Goal: Information Seeking & Learning: Learn about a topic

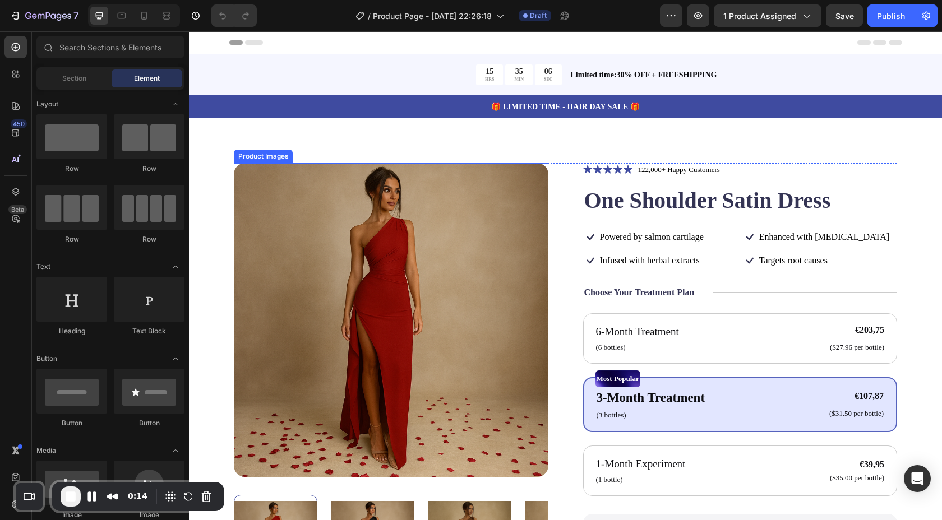
click at [343, 226] on img at bounding box center [391, 320] width 315 height 315
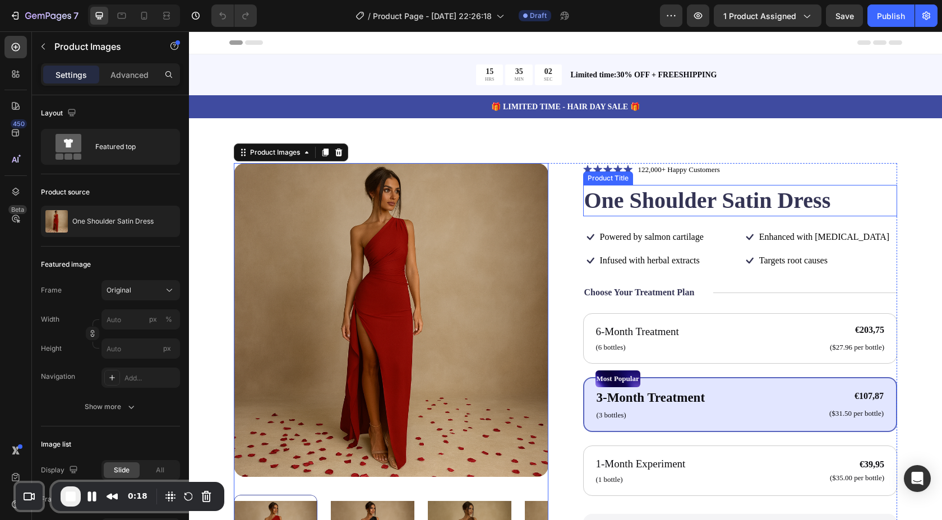
click at [609, 190] on h1 "One Shoulder Satin Dress" at bounding box center [740, 200] width 315 height 31
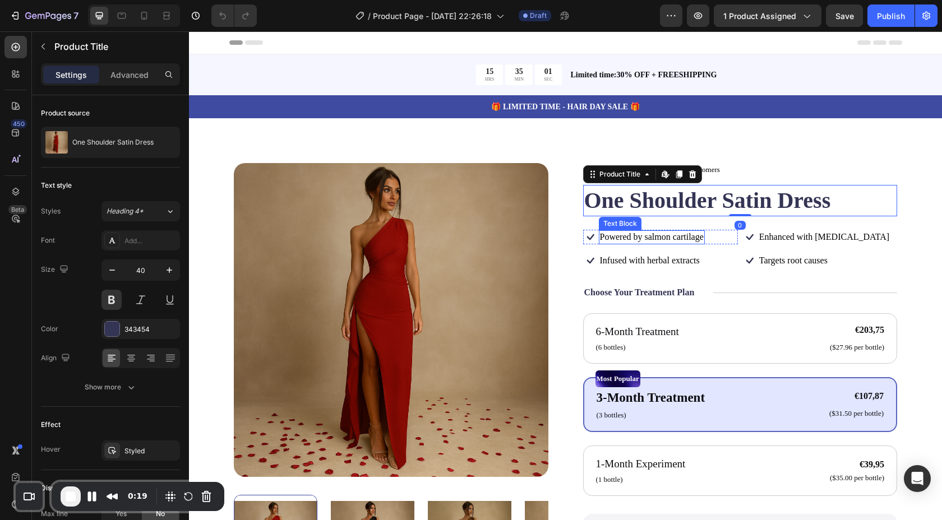
click at [626, 238] on p "Powered by salmon cartilage" at bounding box center [652, 238] width 104 height 12
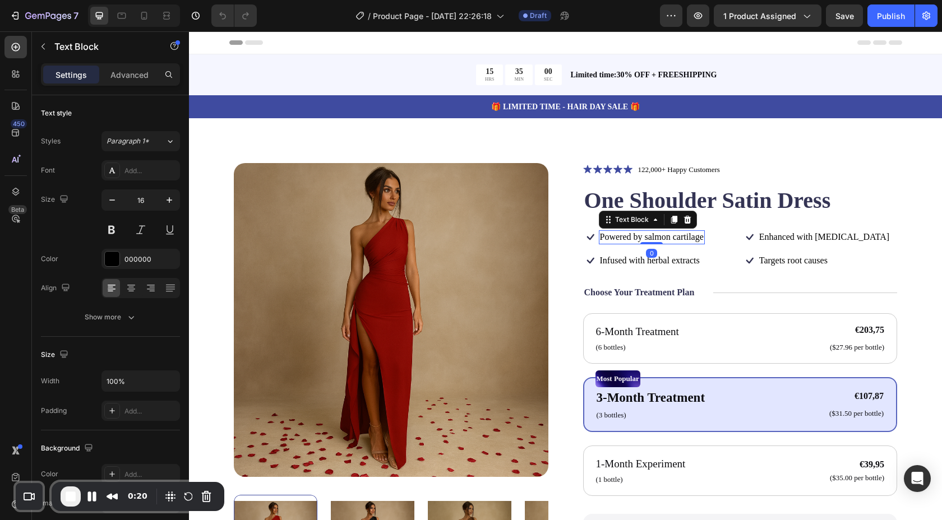
scroll to position [92, 0]
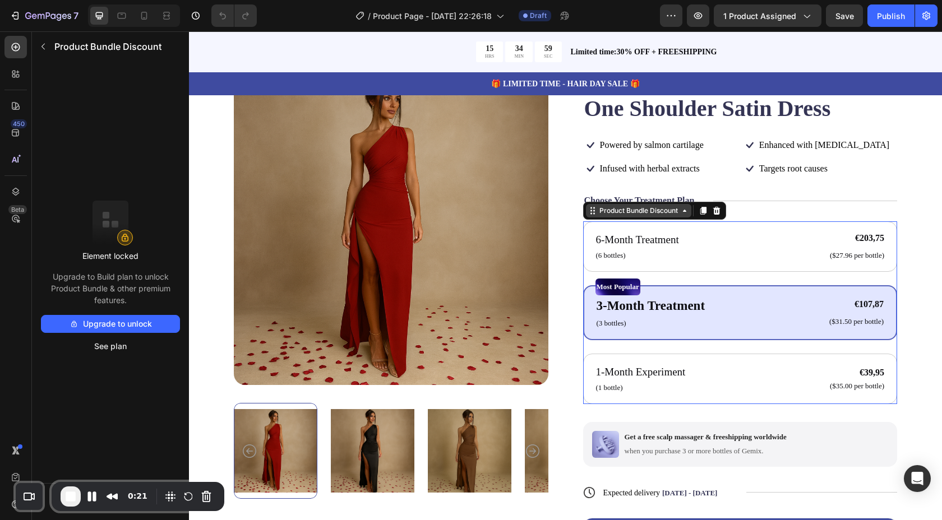
click at [648, 215] on div "Product Bundle Discount" at bounding box center [638, 211] width 83 height 10
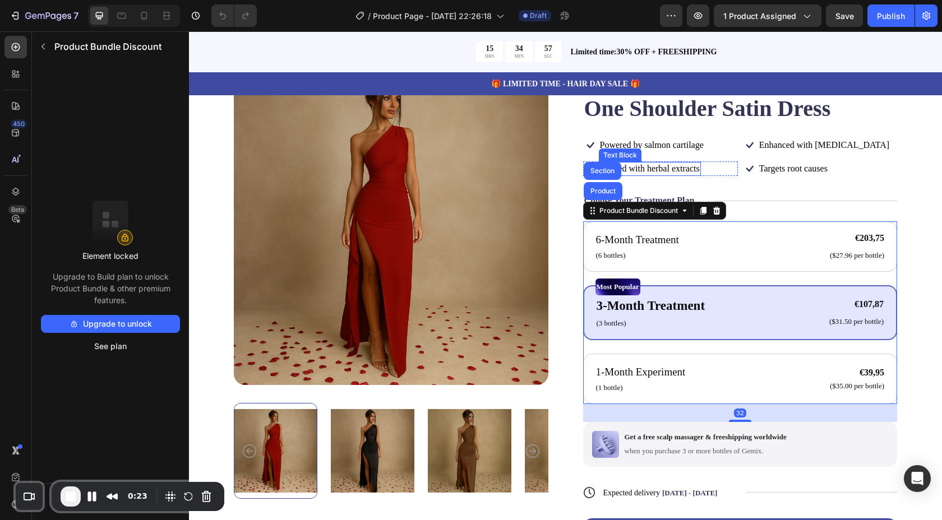
click at [690, 167] on p "Infused with herbal extracts" at bounding box center [650, 169] width 100 height 12
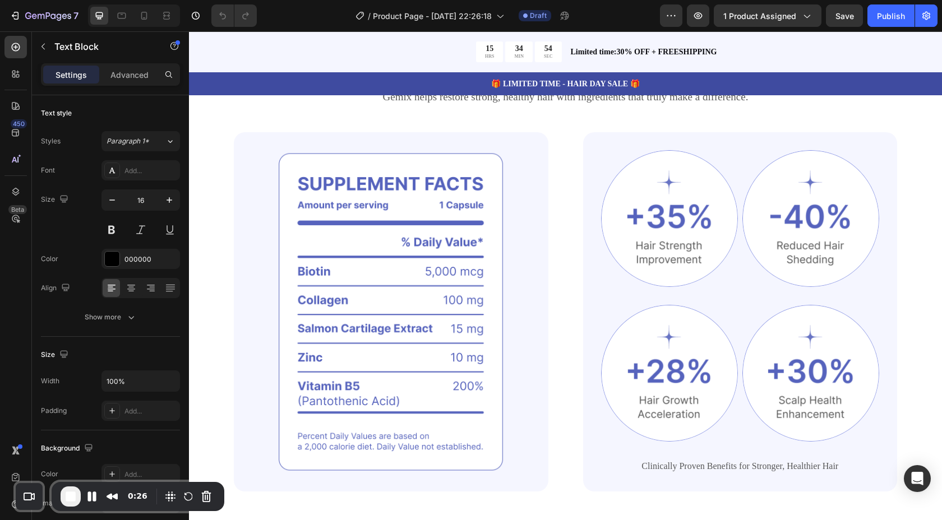
scroll to position [761, 0]
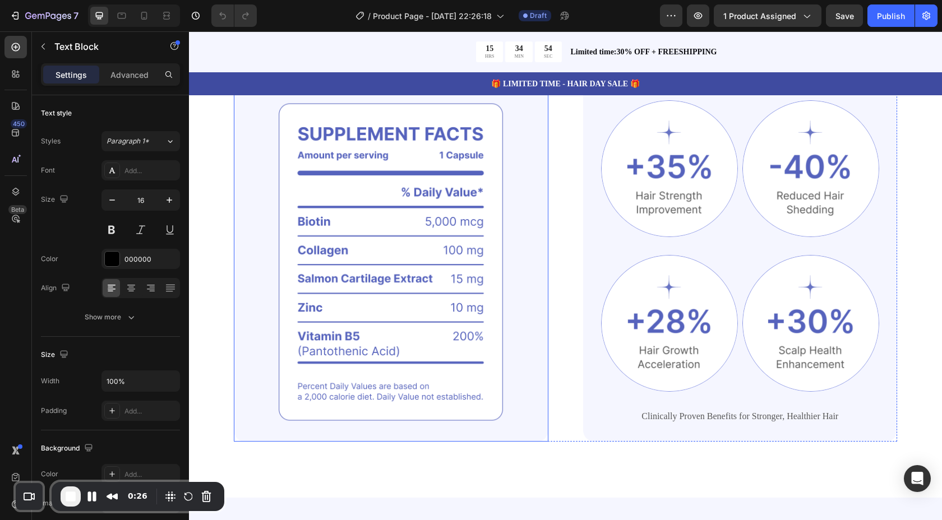
click at [333, 232] on img at bounding box center [391, 261] width 315 height 359
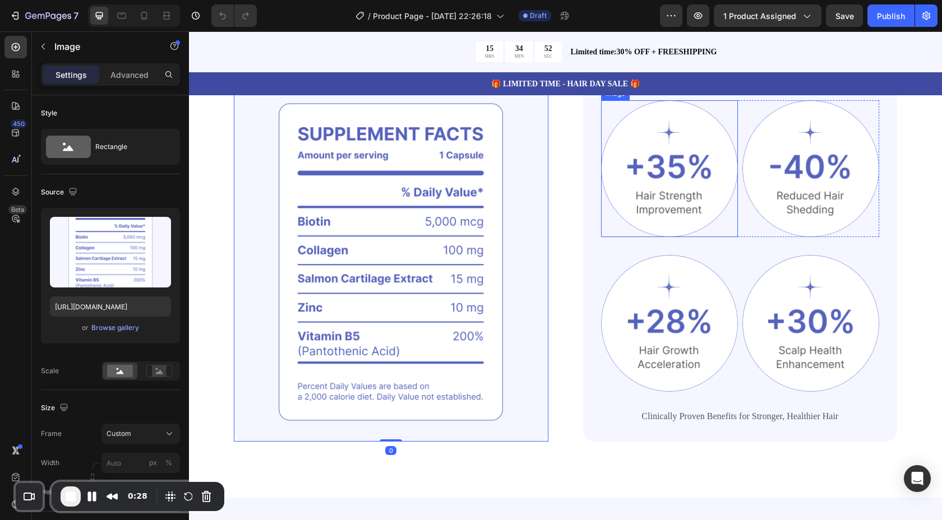
click at [721, 199] on img at bounding box center [669, 168] width 137 height 137
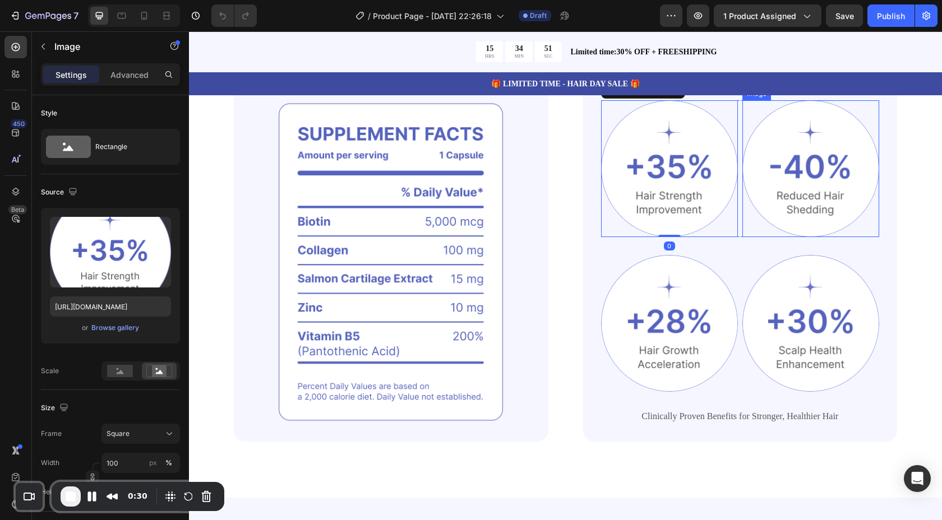
click at [832, 186] on img at bounding box center [810, 168] width 137 height 137
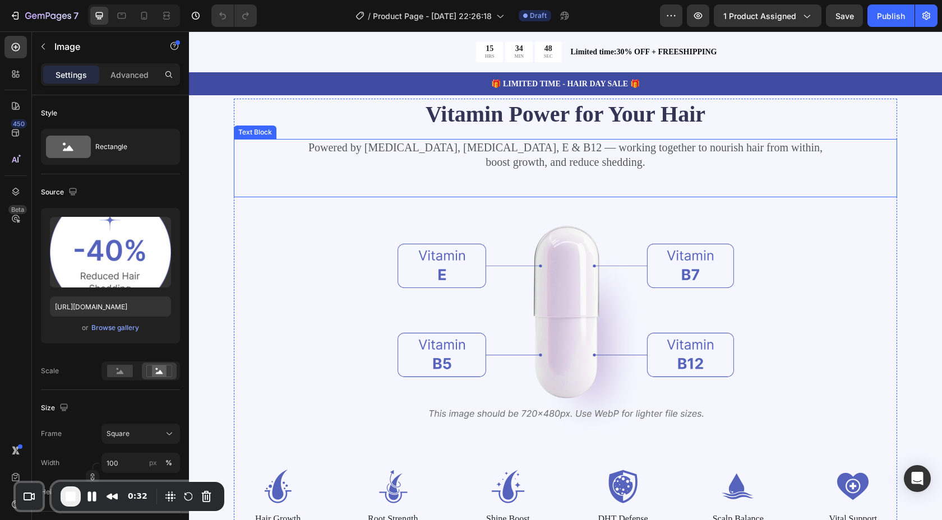
scroll to position [1321, 0]
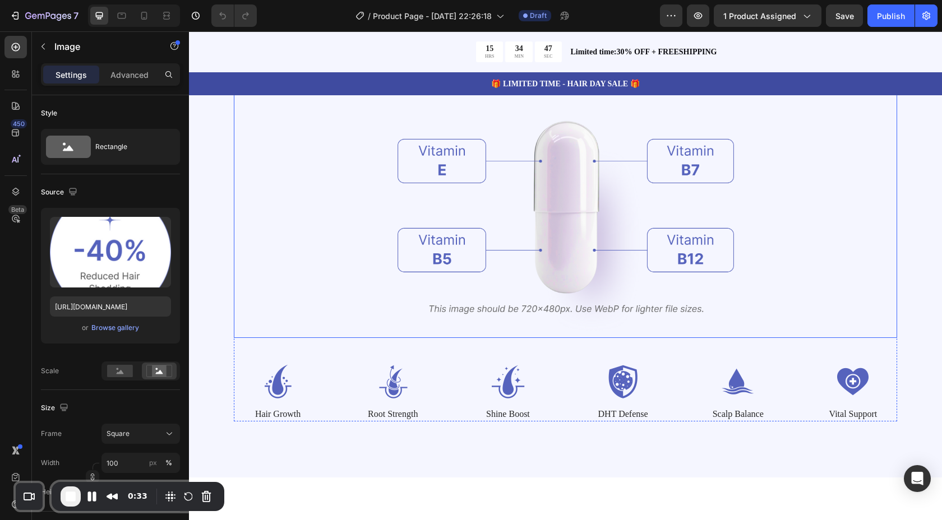
click at [349, 242] on div at bounding box center [565, 216] width 663 height 246
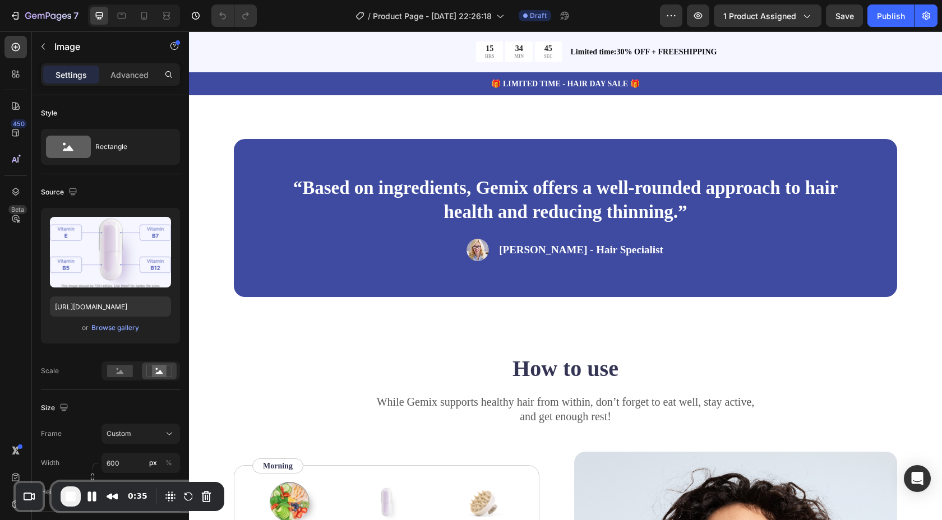
scroll to position [1736, 0]
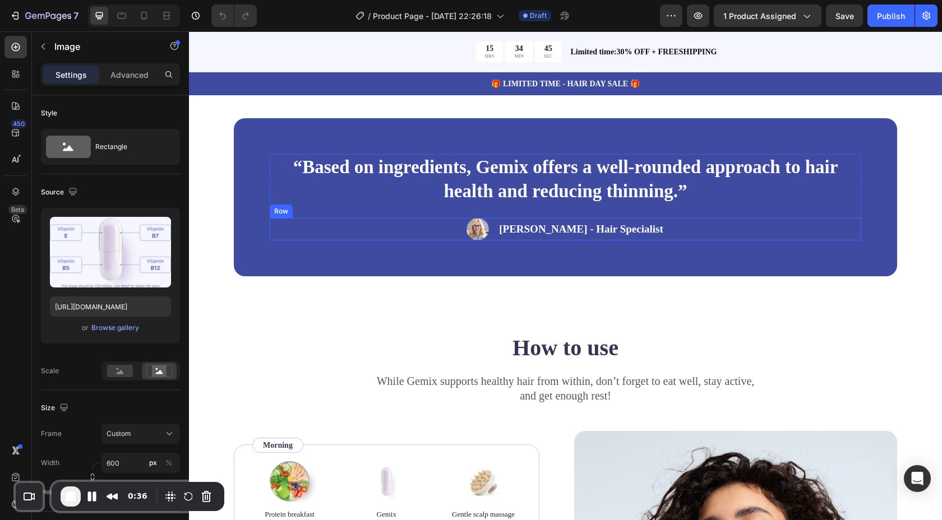
click at [353, 233] on div "Image [PERSON_NAME] - Hair Specialist Text Block Row" at bounding box center [565, 229] width 591 height 22
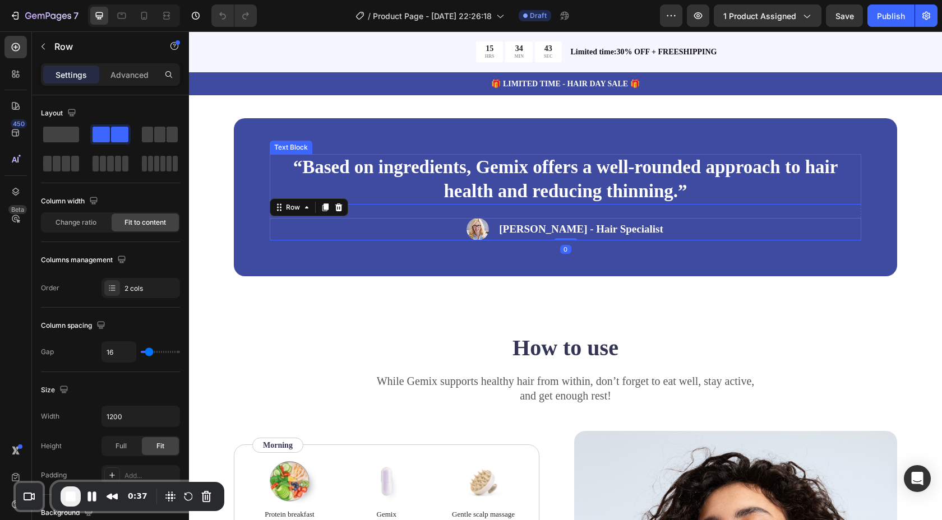
click at [312, 160] on p "“Based on ingredients, Gemix offers a well-rounded approach to hair health and …" at bounding box center [565, 179] width 589 height 48
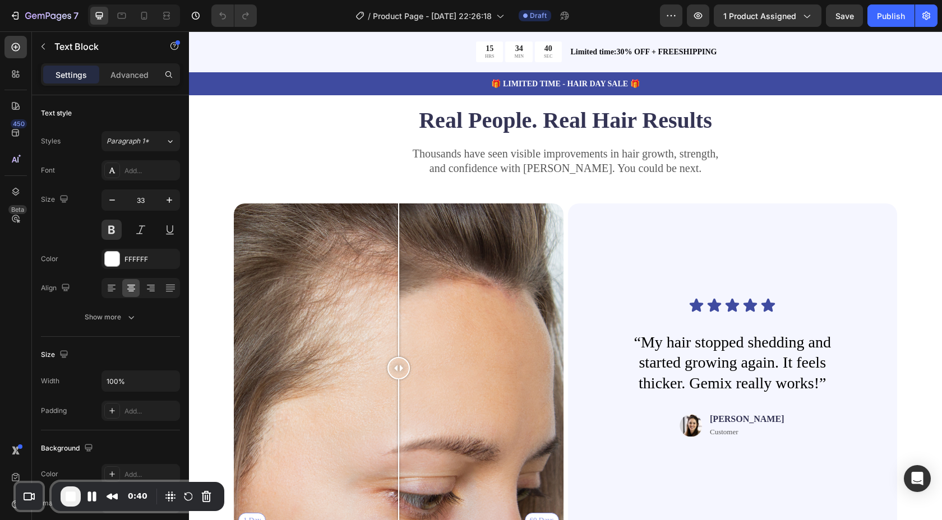
scroll to position [2467, 0]
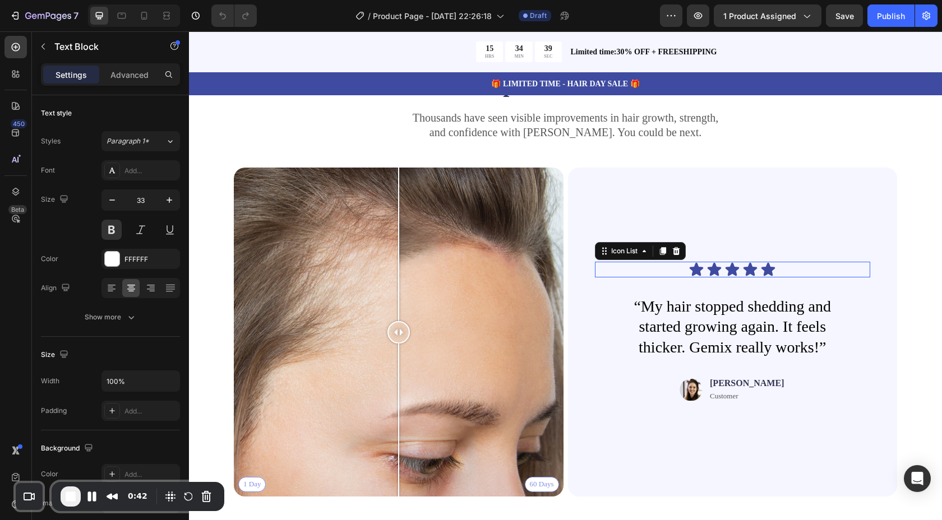
click at [686, 272] on div "Icon Icon Icon Icon Icon" at bounding box center [733, 270] width 276 height 16
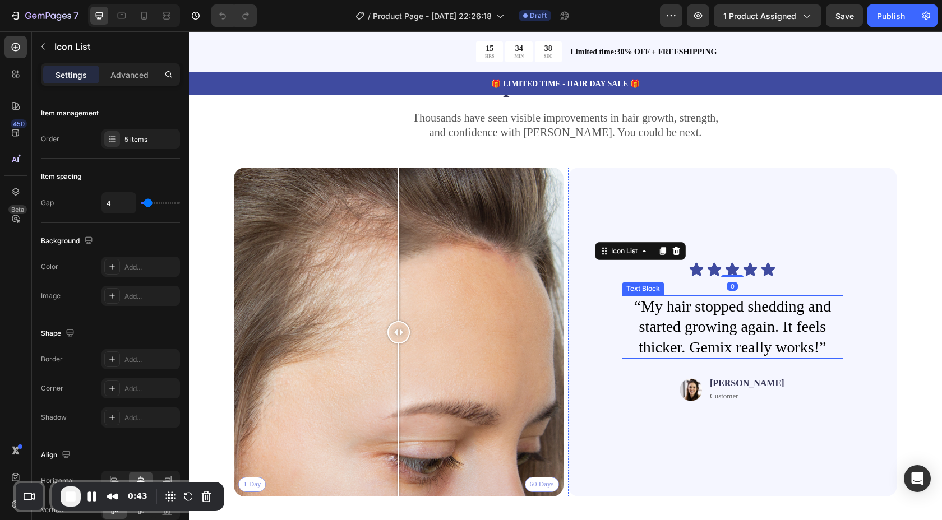
click at [686, 322] on p "“My hair stopped shedding and started growing again. It feels thicker. Gemix re…" at bounding box center [733, 327] width 220 height 61
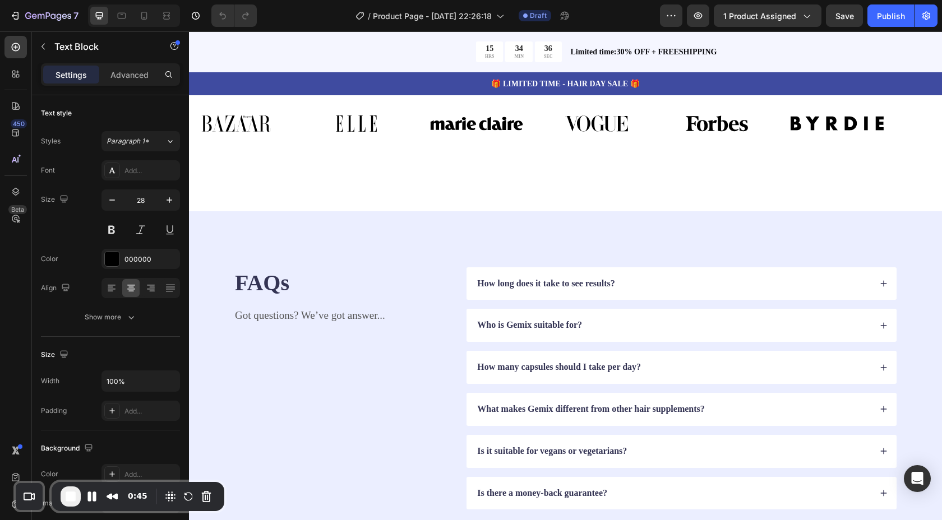
scroll to position [3084, 0]
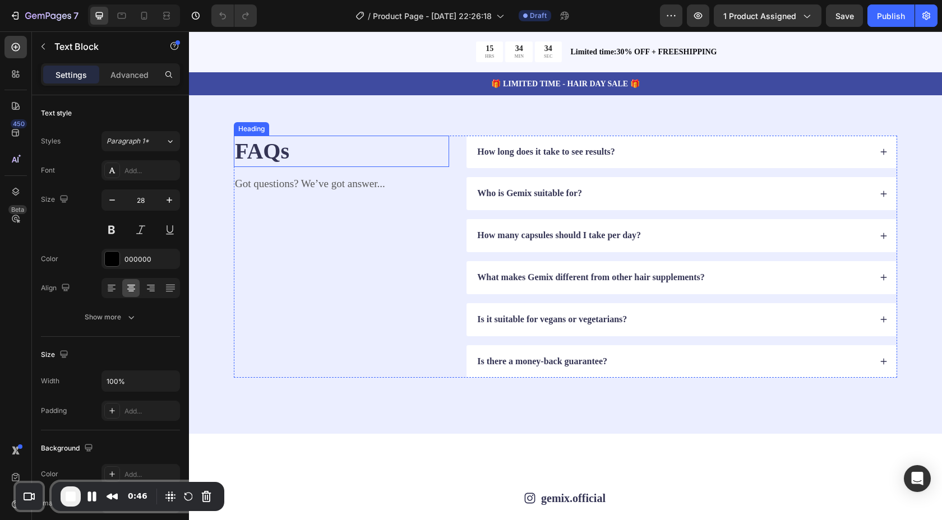
click at [276, 148] on h2 "FAQs" at bounding box center [341, 151] width 215 height 31
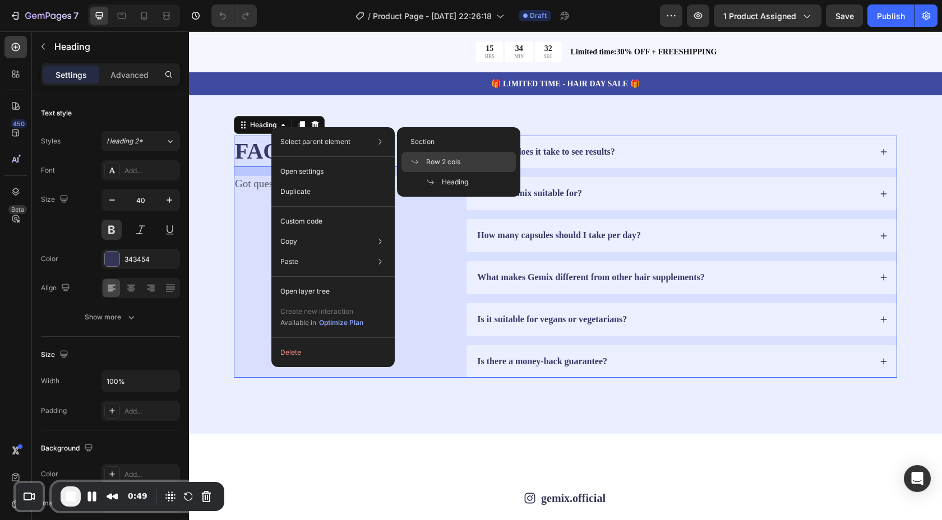
click at [432, 157] on span "Row 2 cols" at bounding box center [443, 162] width 34 height 10
